Goal: Task Accomplishment & Management: Use online tool/utility

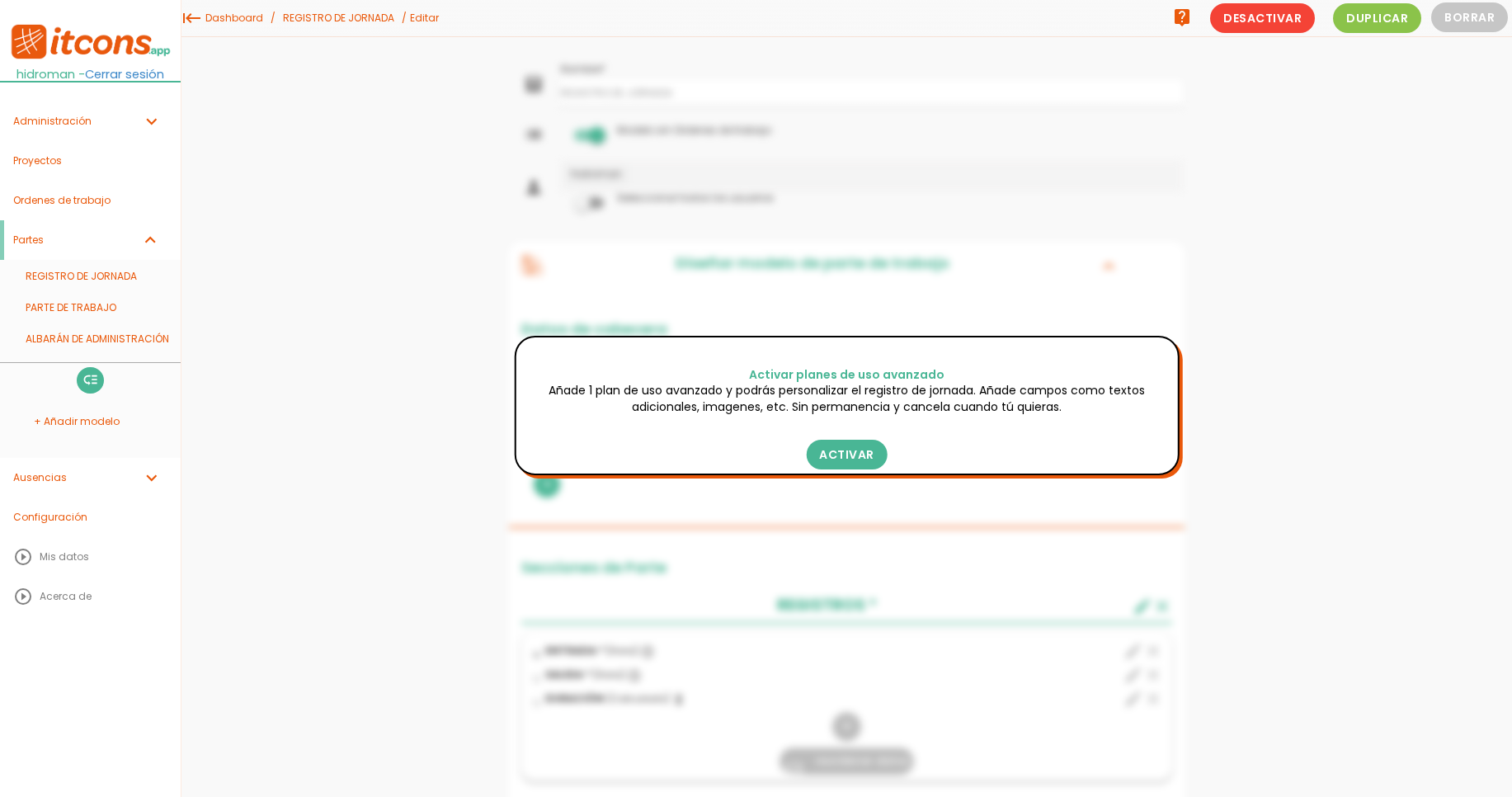
click at [107, 39] on img at bounding box center [91, 41] width 165 height 37
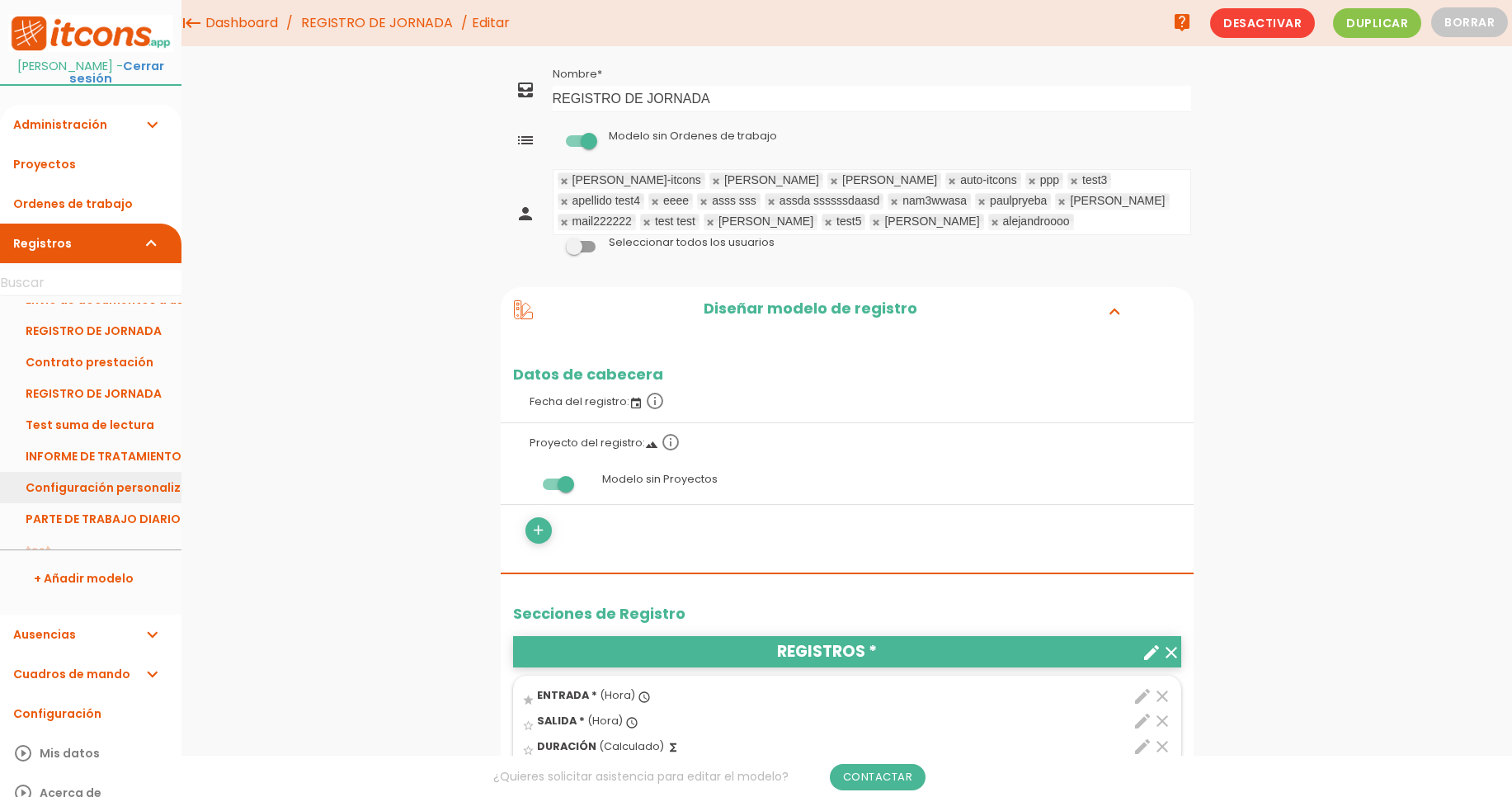
scroll to position [765, 0]
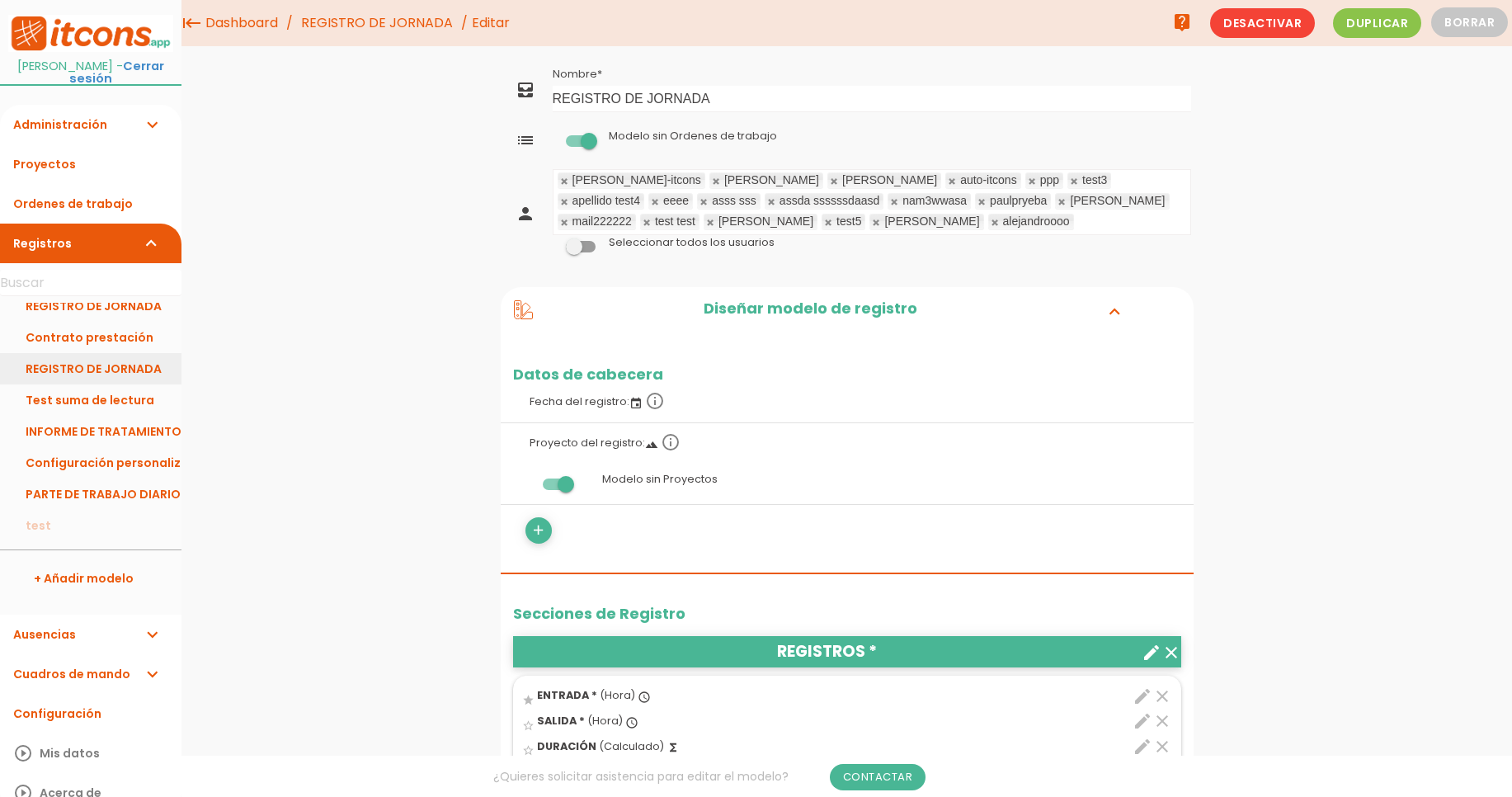
click at [98, 364] on link "REGISTRO DE JORNADA" at bounding box center [91, 369] width 181 height 31
